Goal: Task Accomplishment & Management: Use online tool/utility

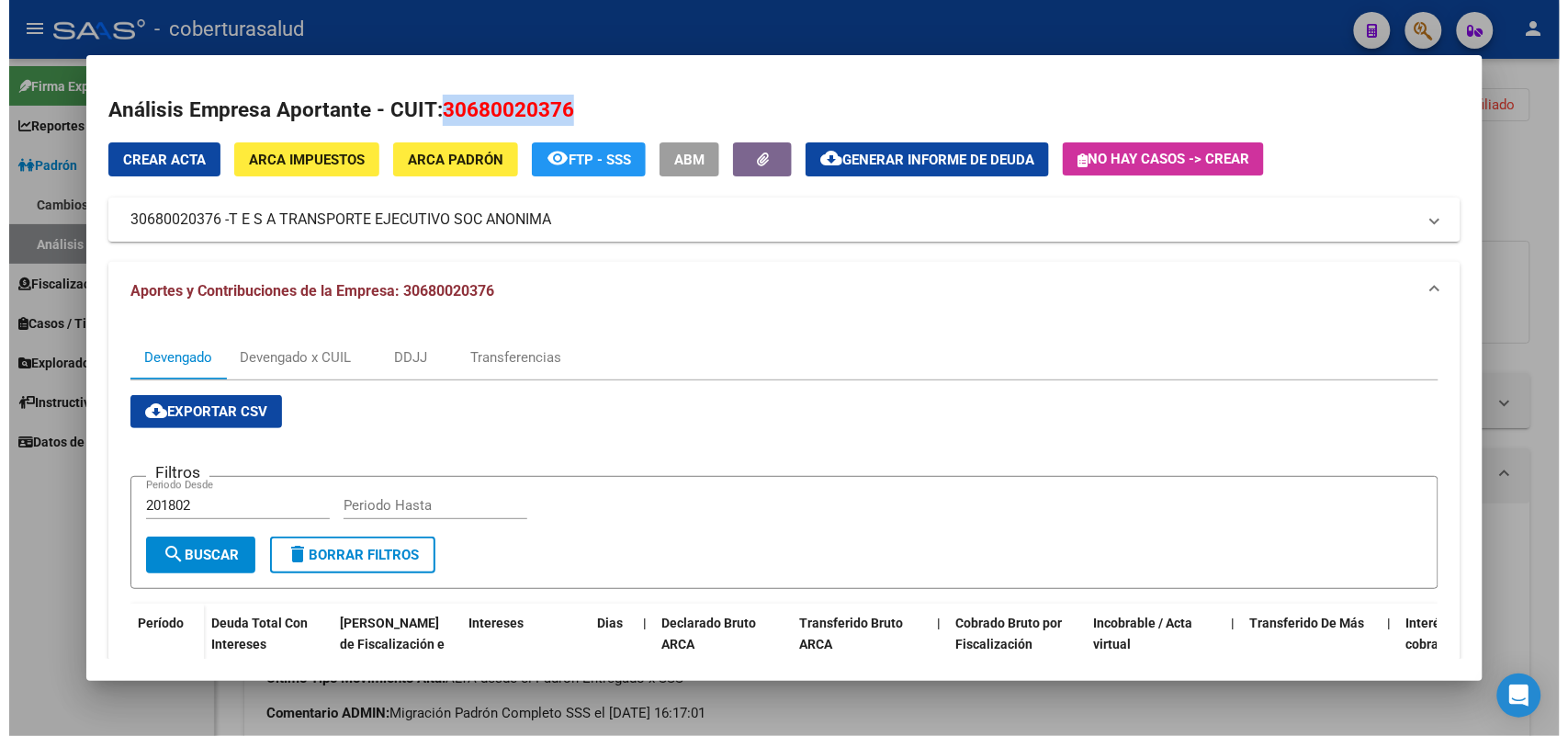
scroll to position [291, 0]
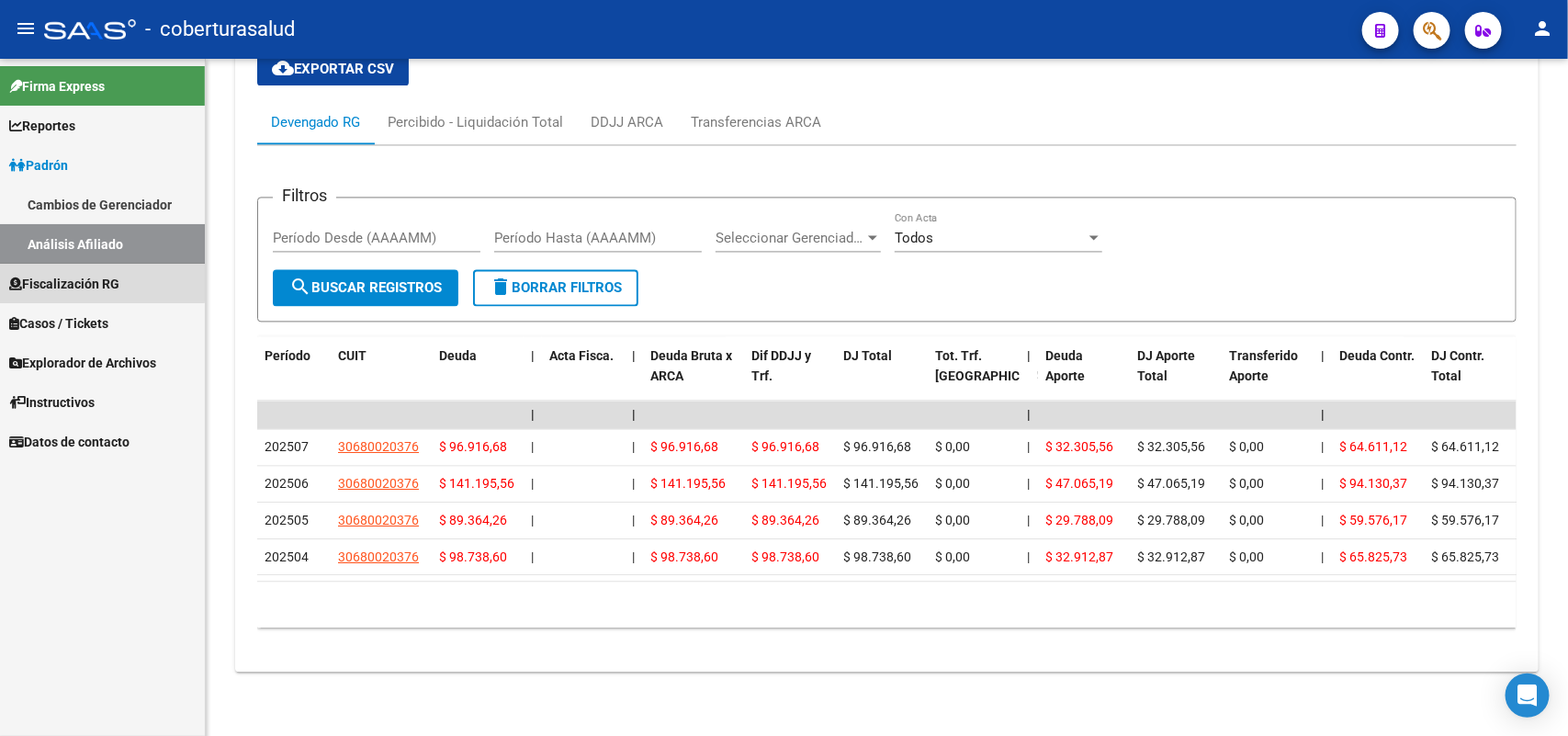
click at [81, 281] on span "Fiscalización RG" at bounding box center [65, 284] width 110 height 20
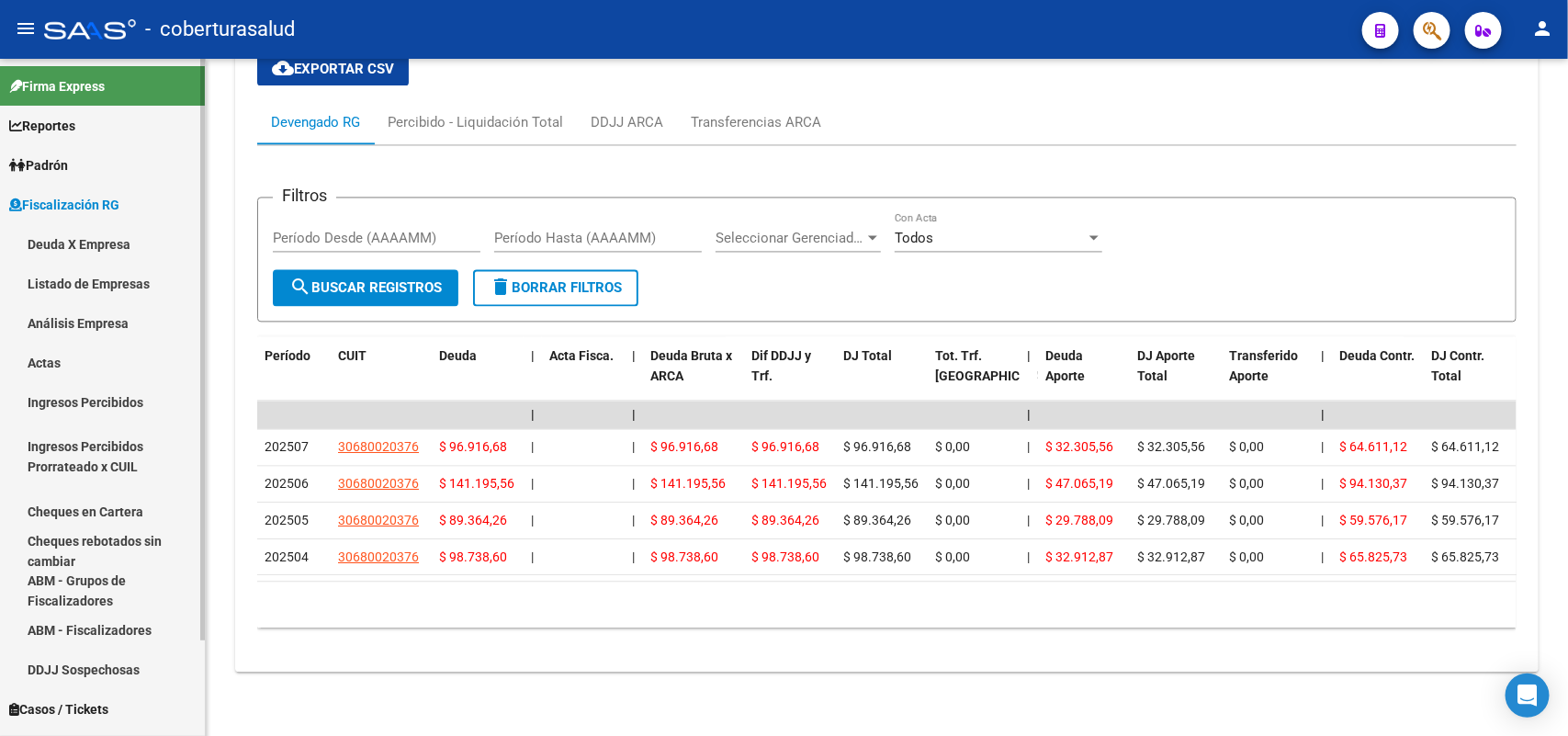
drag, startPoint x: 52, startPoint y: 237, endPoint x: 88, endPoint y: 231, distance: 36.5
click at [53, 237] on link "Deuda X Empresa" at bounding box center [102, 243] width 205 height 40
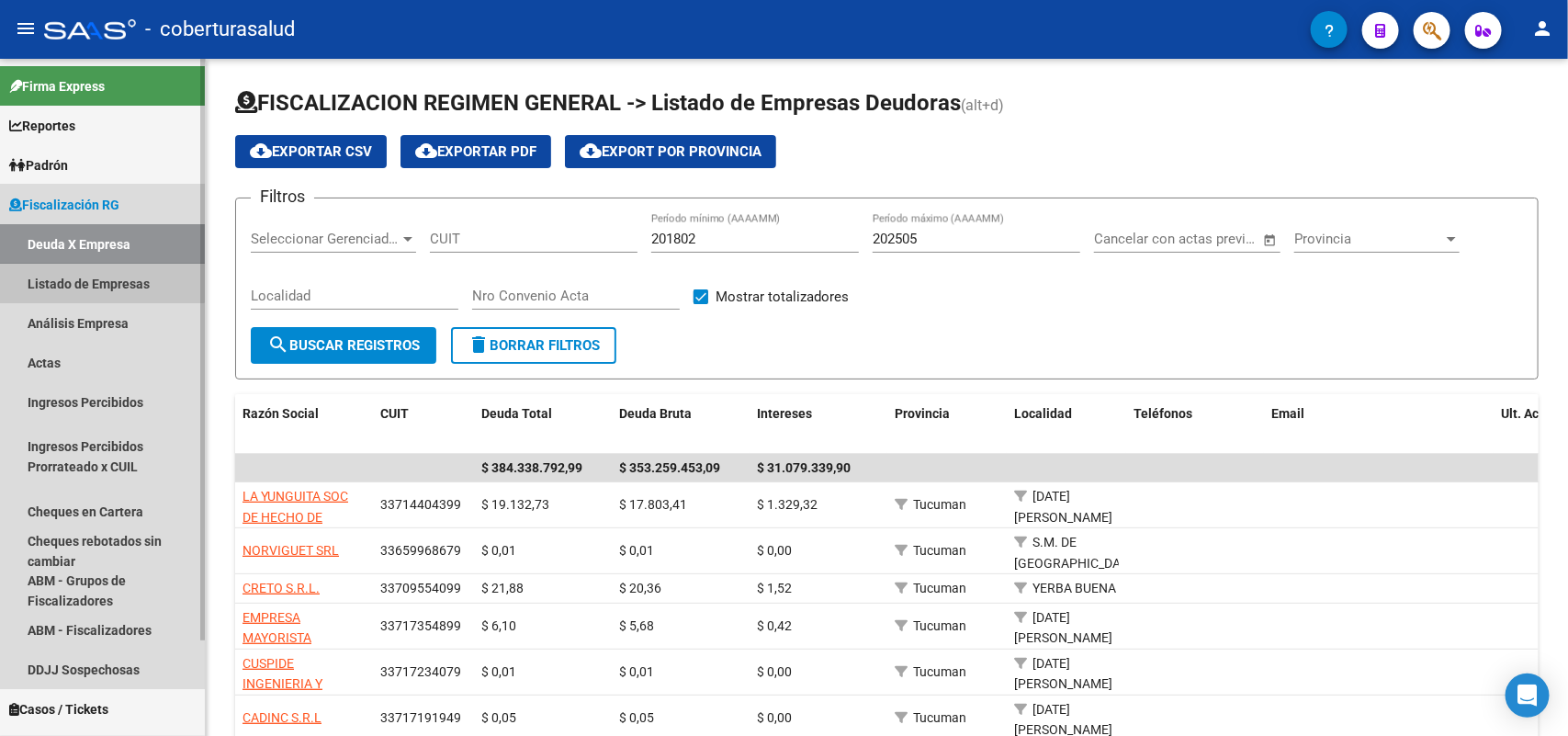
click at [63, 274] on link "Listado de Empresas" at bounding box center [102, 283] width 205 height 40
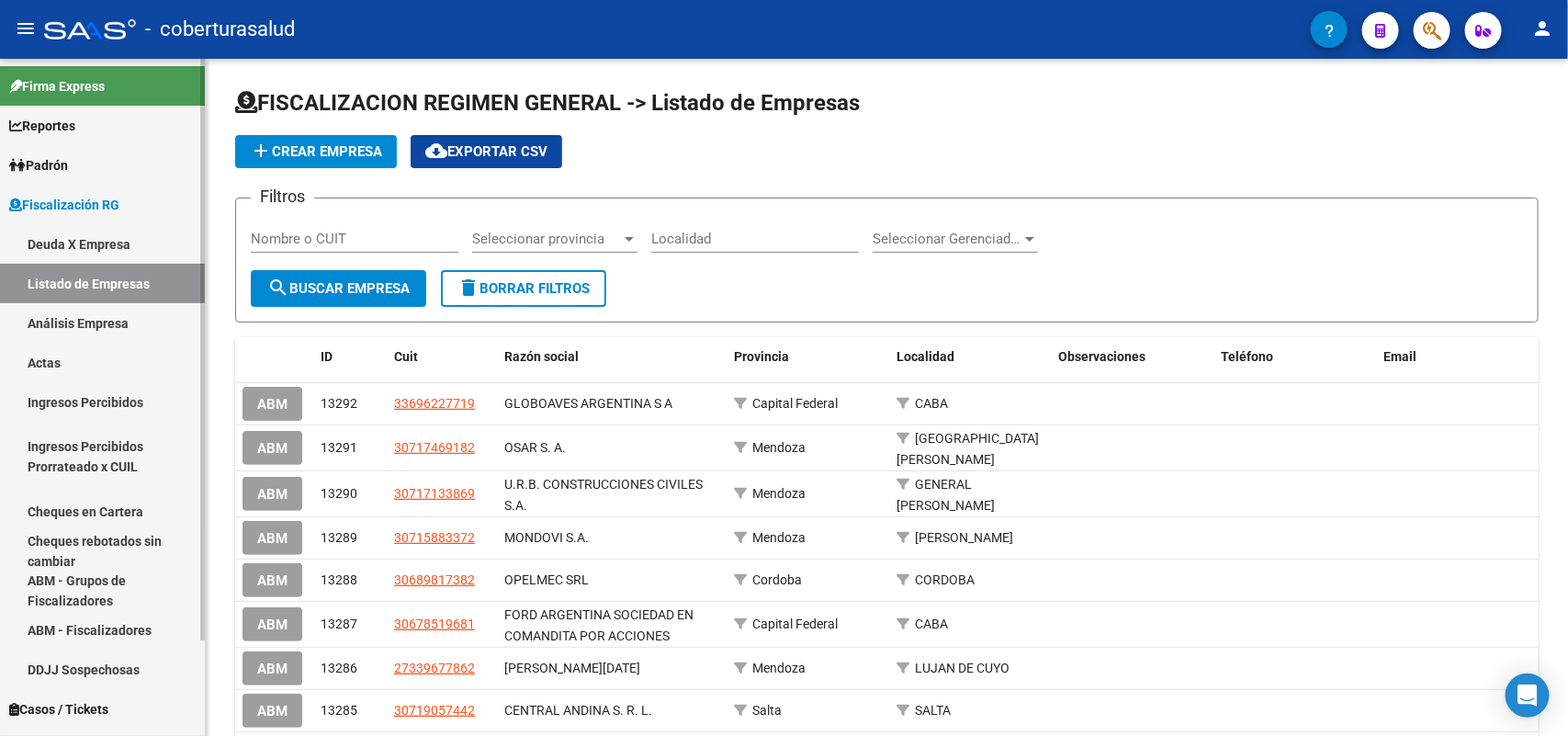
click at [83, 316] on link "Análisis Empresa" at bounding box center [102, 322] width 205 height 40
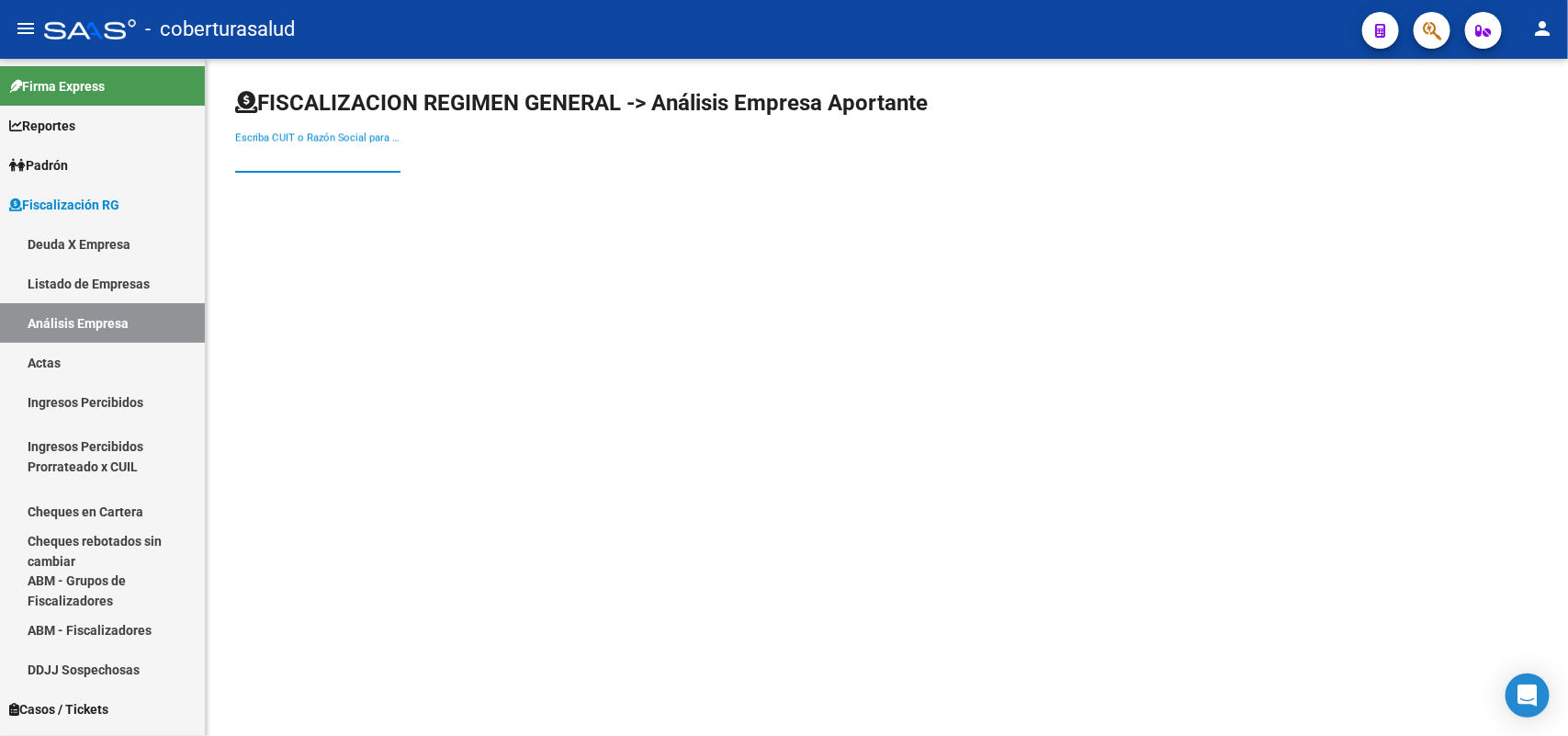
drag, startPoint x: 313, startPoint y: 163, endPoint x: 290, endPoint y: 156, distance: 24.0
paste input "30707481028"
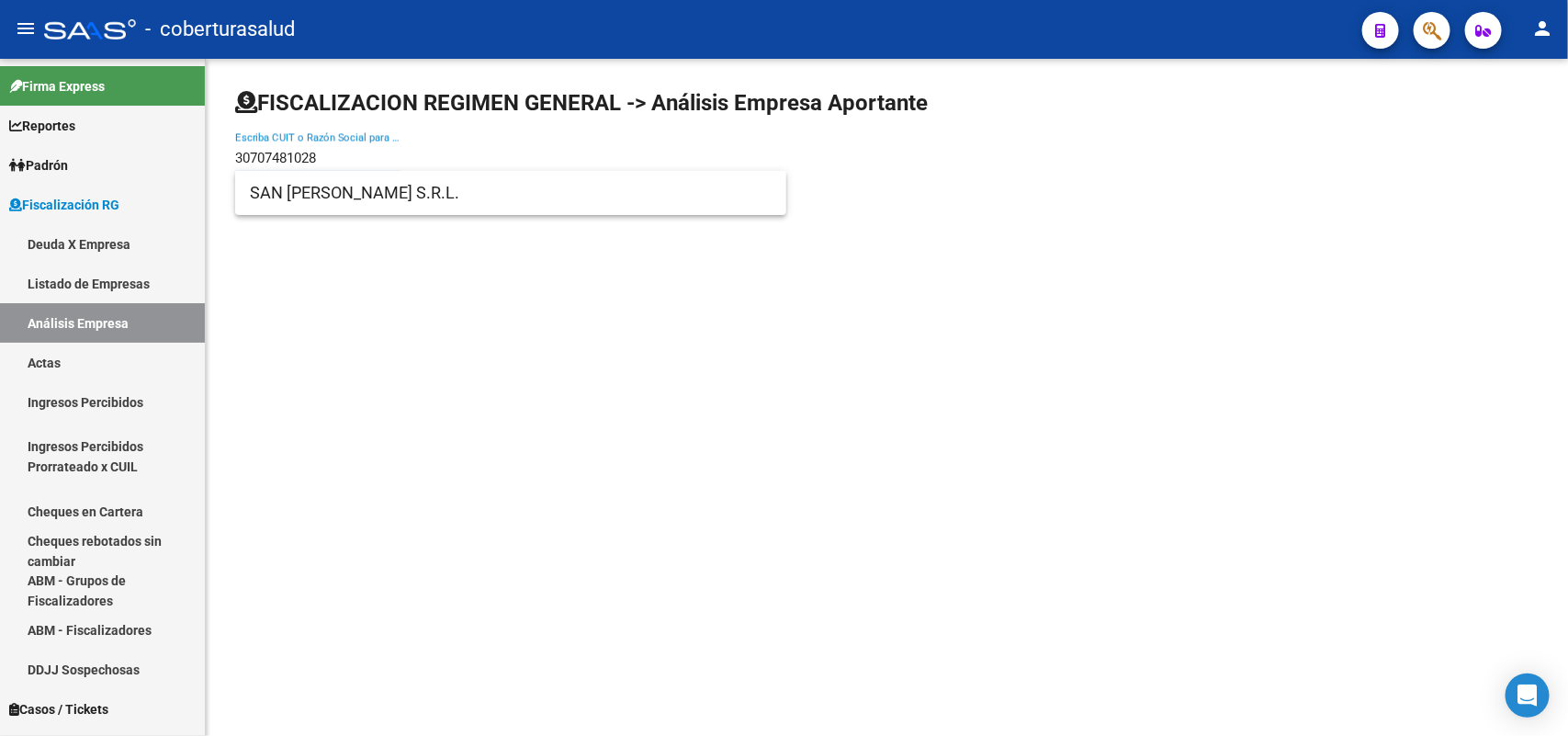
type input "30707481028"
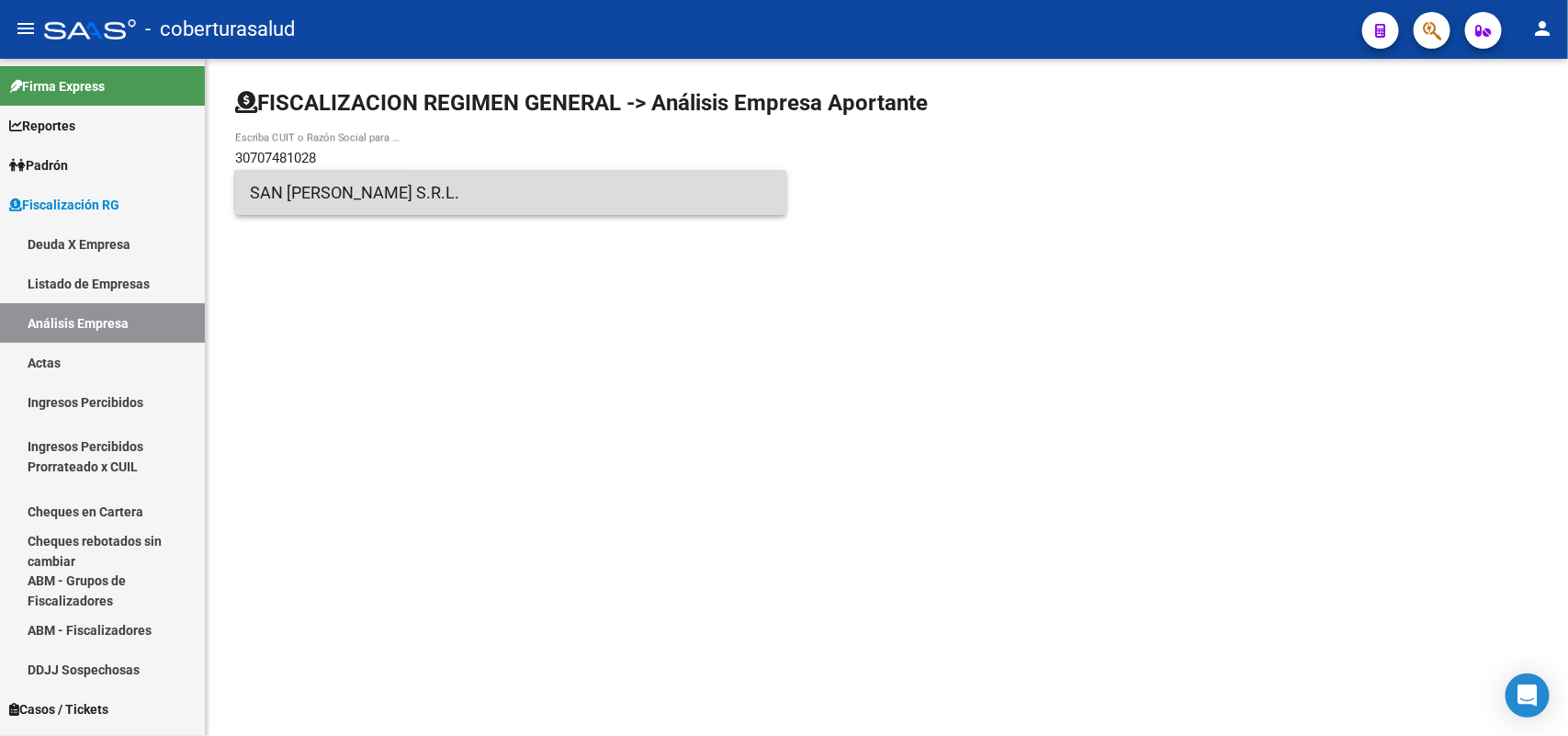
click at [332, 198] on span "SAN [PERSON_NAME] S.R.L." at bounding box center [510, 193] width 522 height 44
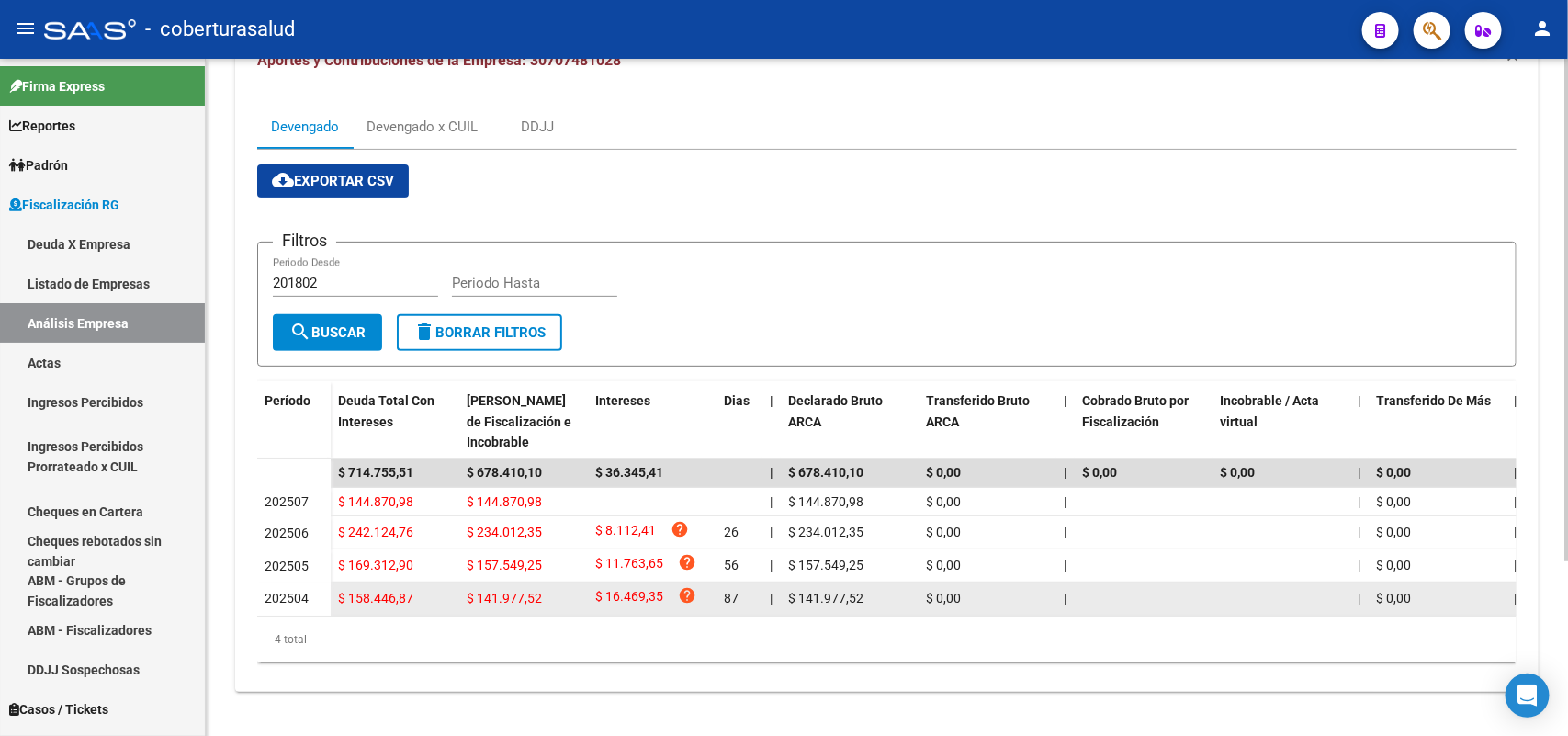
scroll to position [234, 0]
